Goal: Information Seeking & Learning: Learn about a topic

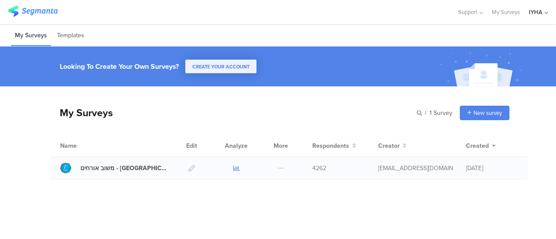
click at [234, 167] on icon at bounding box center [236, 168] width 7 height 7
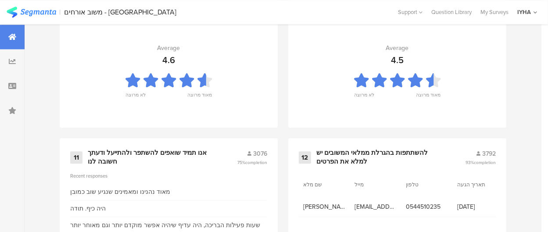
scroll to position [1073, 0]
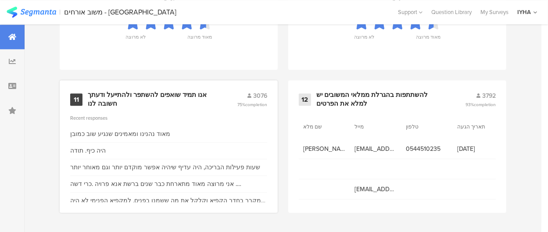
click at [149, 94] on div "אנו תמיד שואפים להשתפר ולהתייעל ודעתך חשובה לנו" at bounding box center [152, 99] width 128 height 17
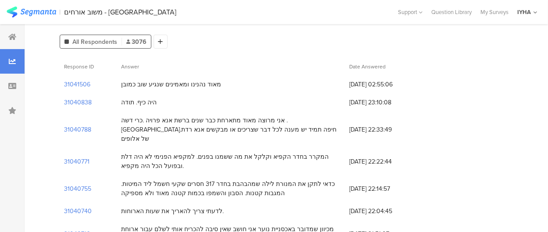
scroll to position [88, 0]
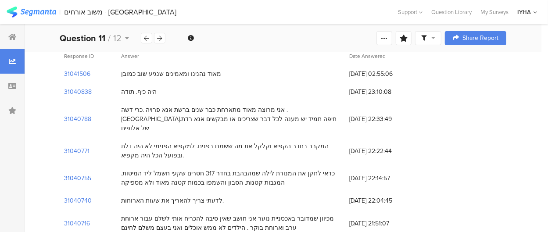
click at [86, 174] on section "31040755" at bounding box center [77, 178] width 27 height 9
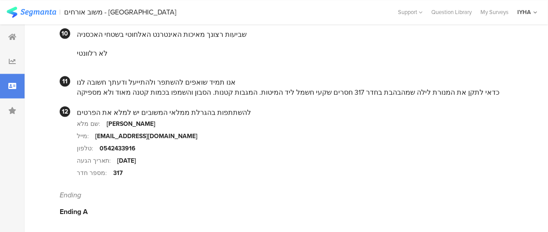
scroll to position [871, 0]
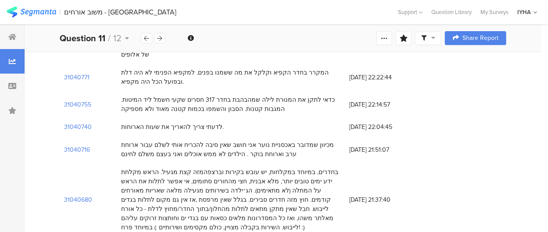
scroll to position [176, 0]
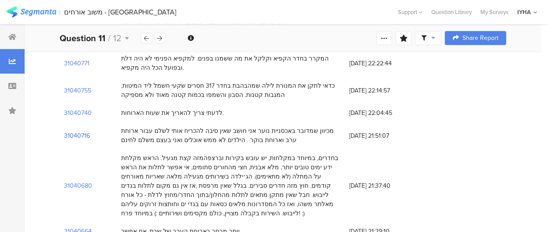
click at [86, 131] on section "31040716" at bounding box center [77, 135] width 26 height 9
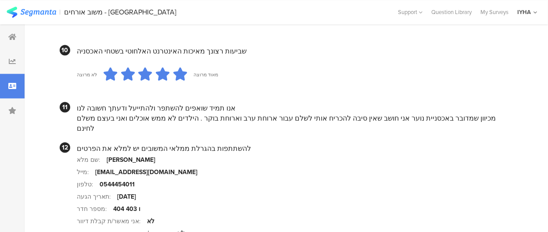
scroll to position [922, 0]
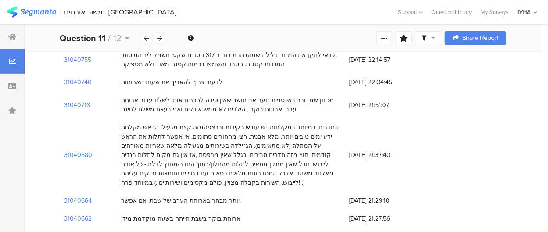
scroll to position [219, 0]
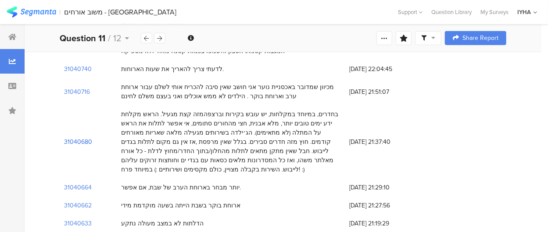
click at [81, 137] on section "31040680" at bounding box center [78, 141] width 28 height 9
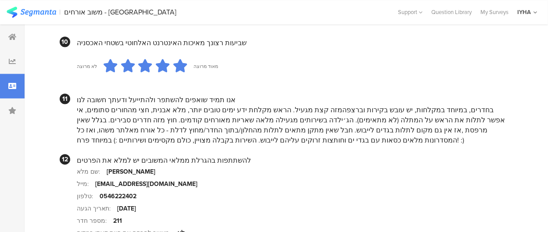
scroll to position [834, 0]
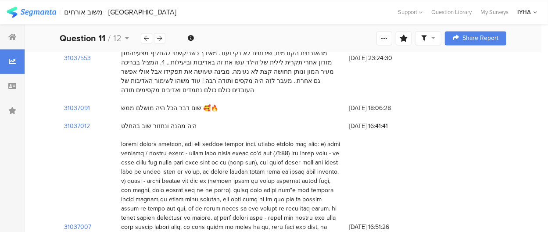
scroll to position [219, 0]
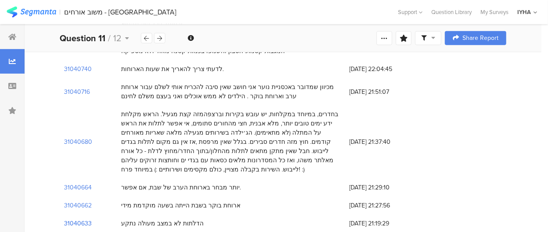
click at [86, 219] on section "31040633" at bounding box center [78, 223] width 28 height 9
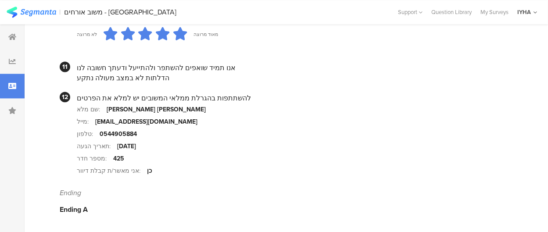
scroll to position [936, 0]
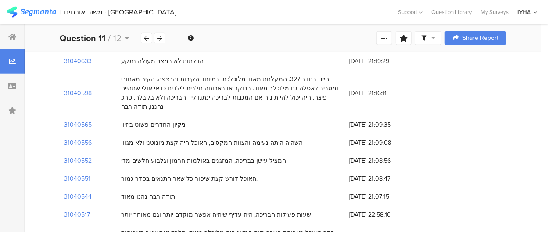
scroll to position [395, 0]
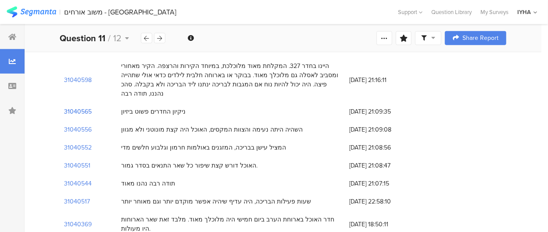
click at [84, 107] on section "31040565" at bounding box center [78, 111] width 28 height 9
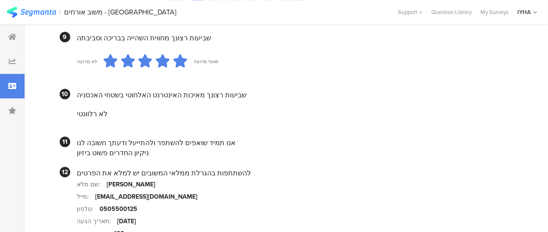
scroll to position [878, 0]
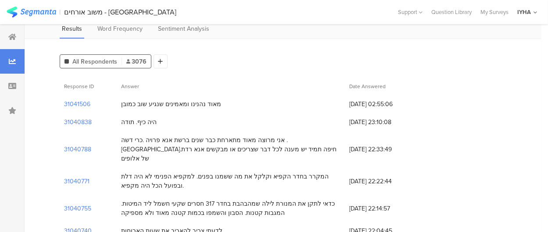
scroll to position [44, 0]
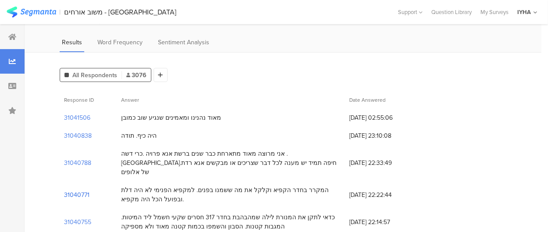
click at [81, 190] on section "31040771" at bounding box center [76, 194] width 25 height 9
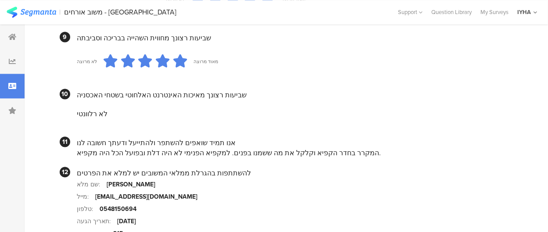
scroll to position [878, 0]
